Goal: Check status: Check status

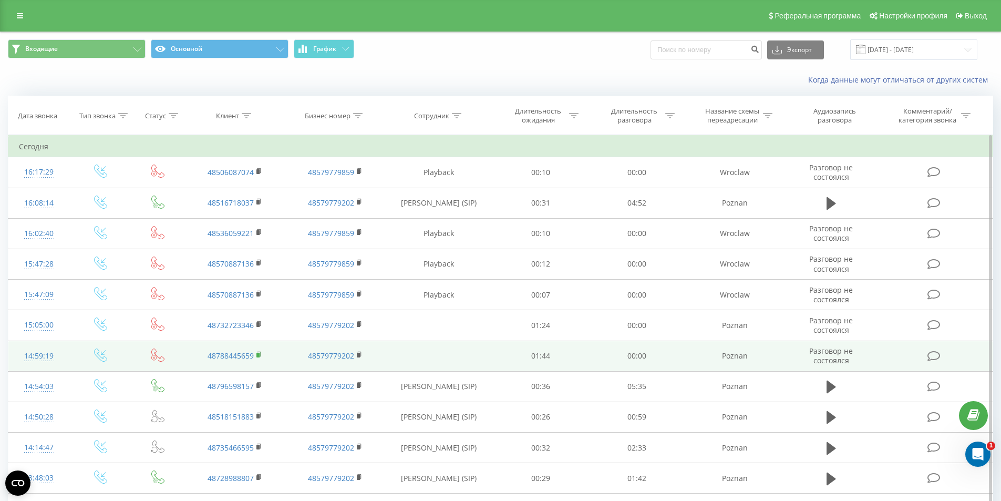
click at [260, 355] on rect at bounding box center [258, 355] width 3 height 5
